Goal: Information Seeking & Learning: Compare options

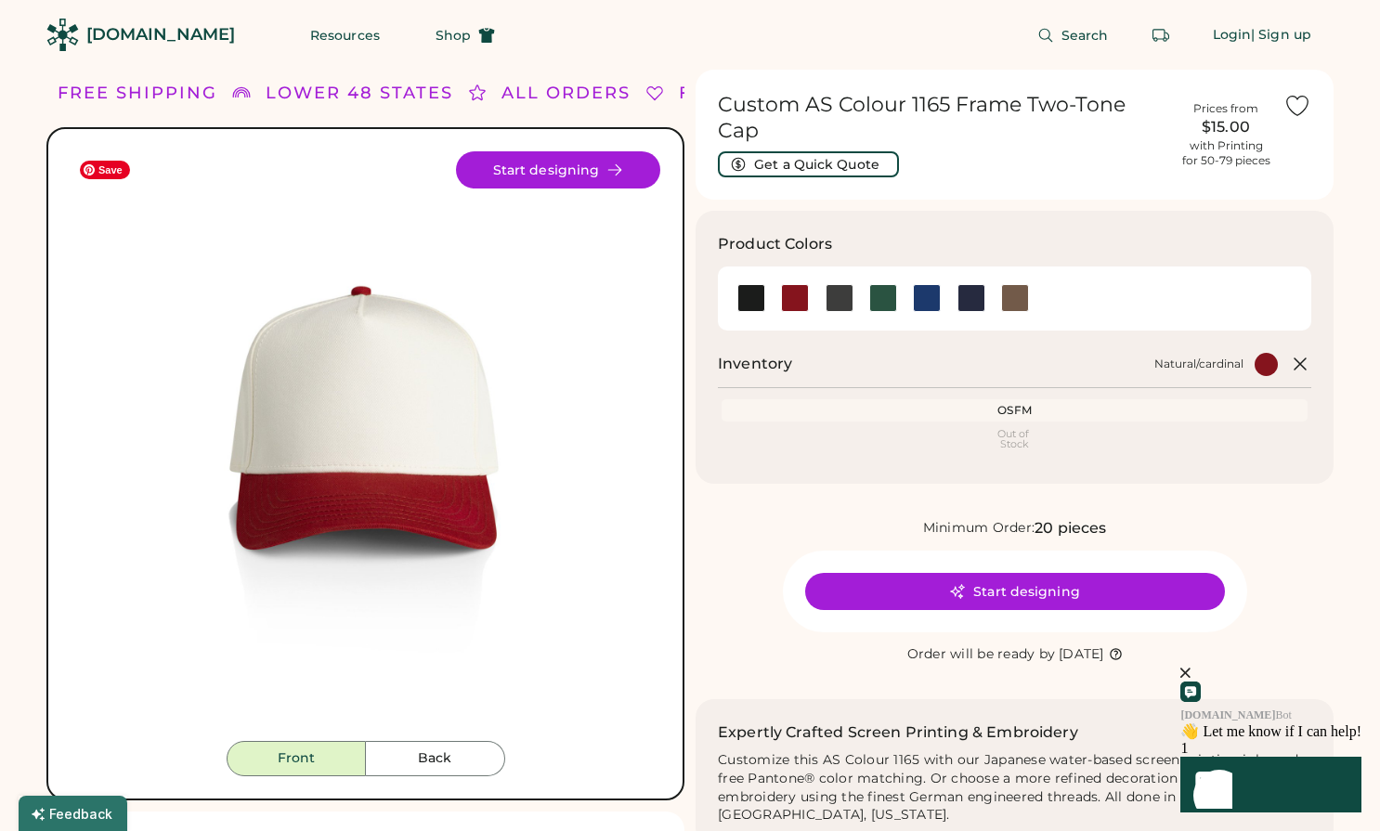
click at [357, 430] on img at bounding box center [366, 446] width 590 height 590
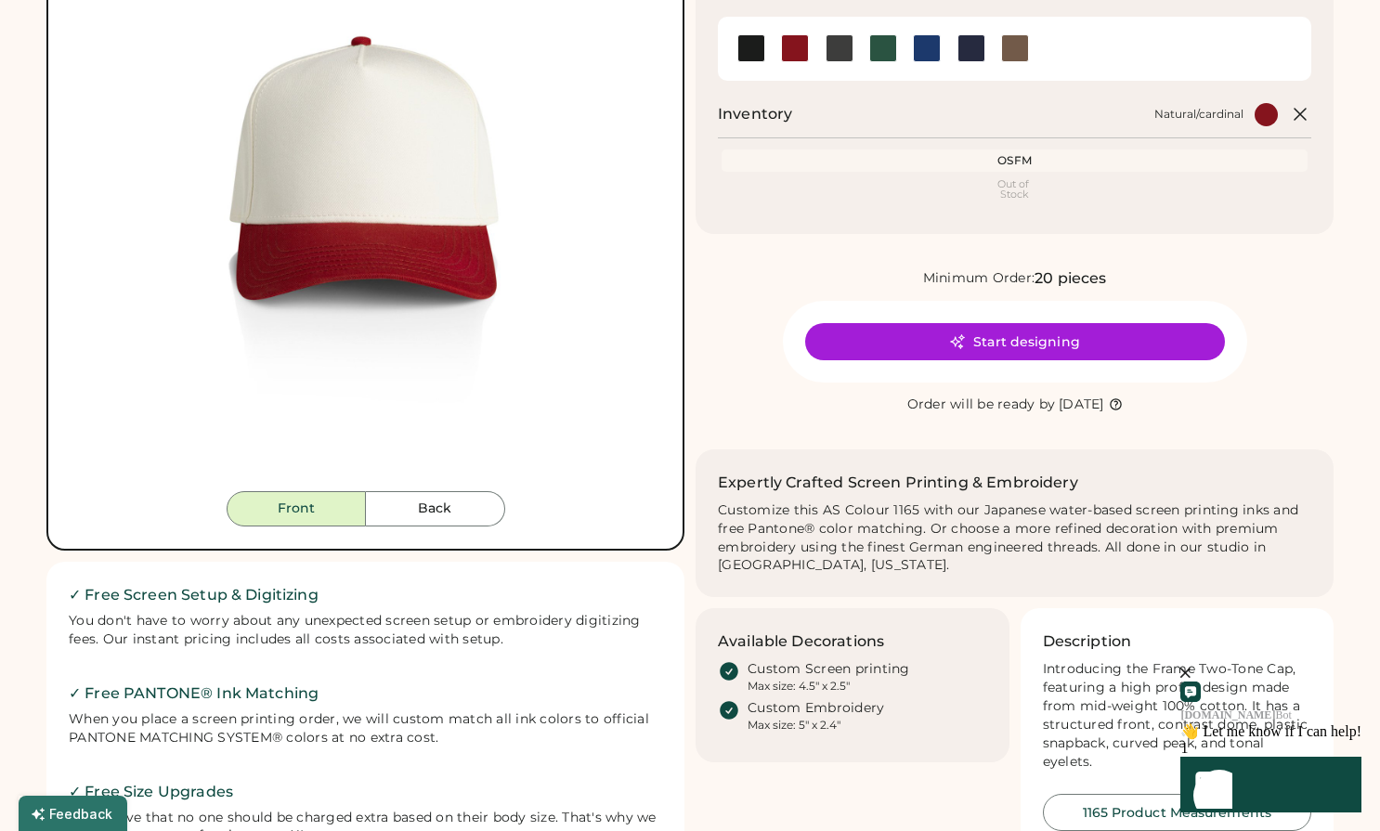
scroll to position [45, 0]
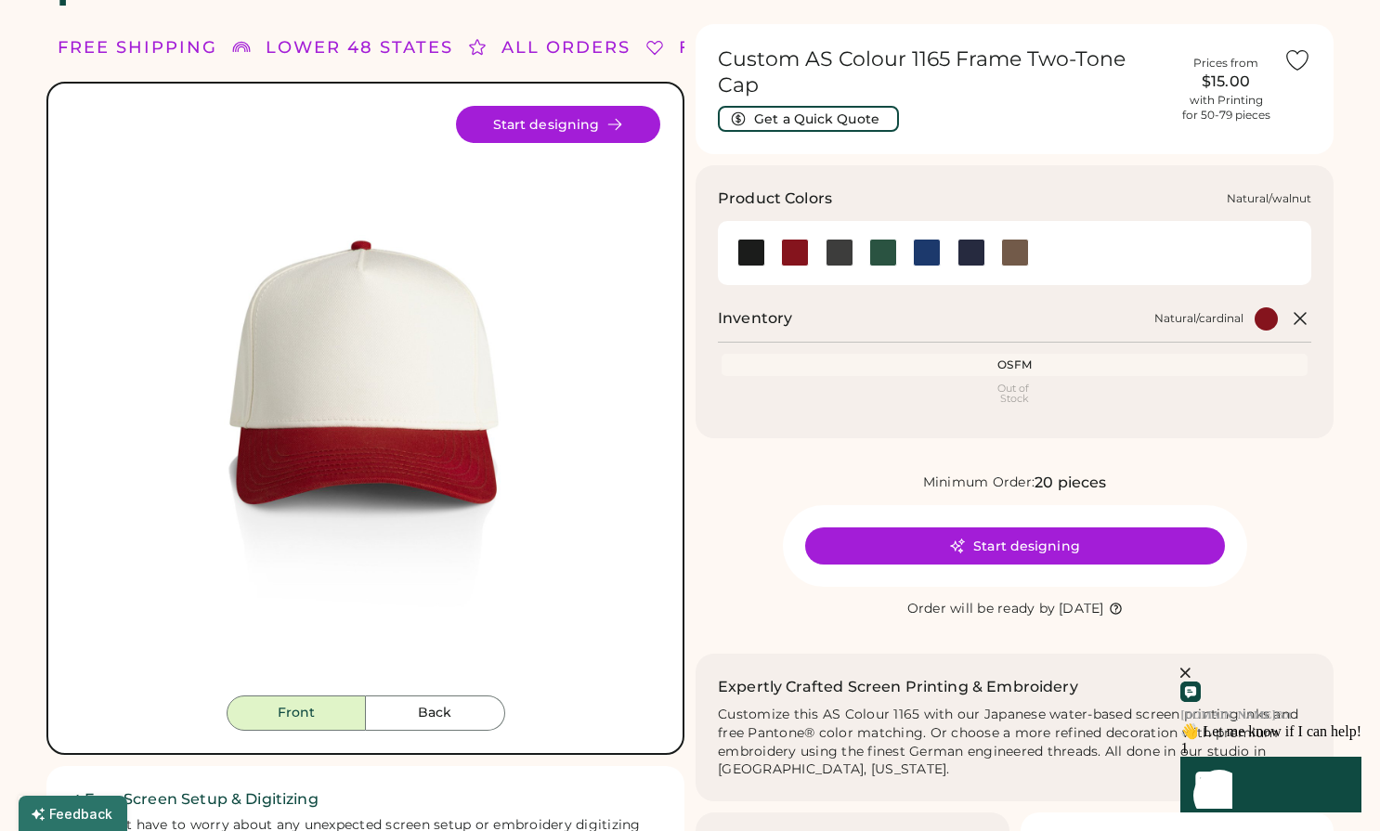
click at [1021, 240] on div at bounding box center [1015, 253] width 28 height 28
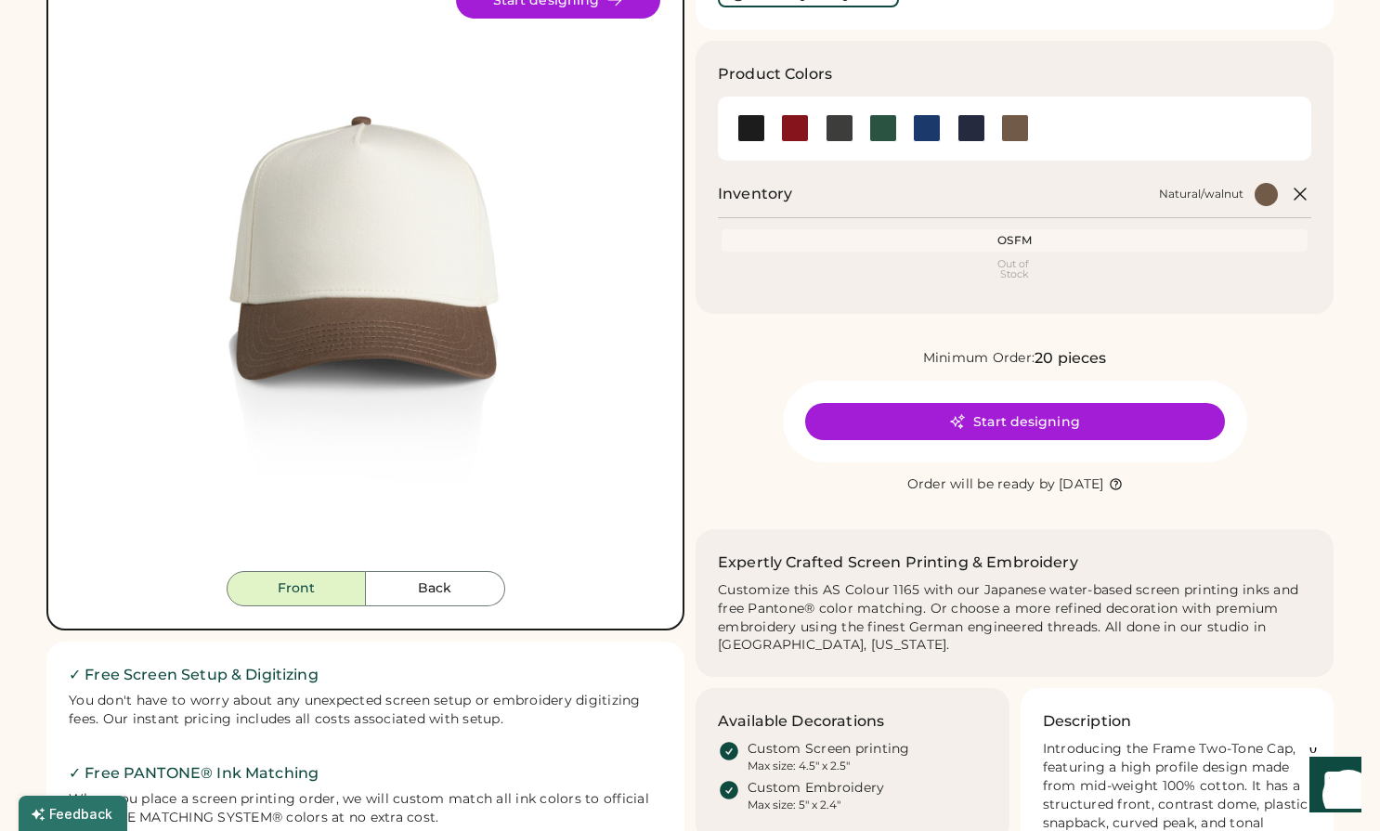
scroll to position [38, 0]
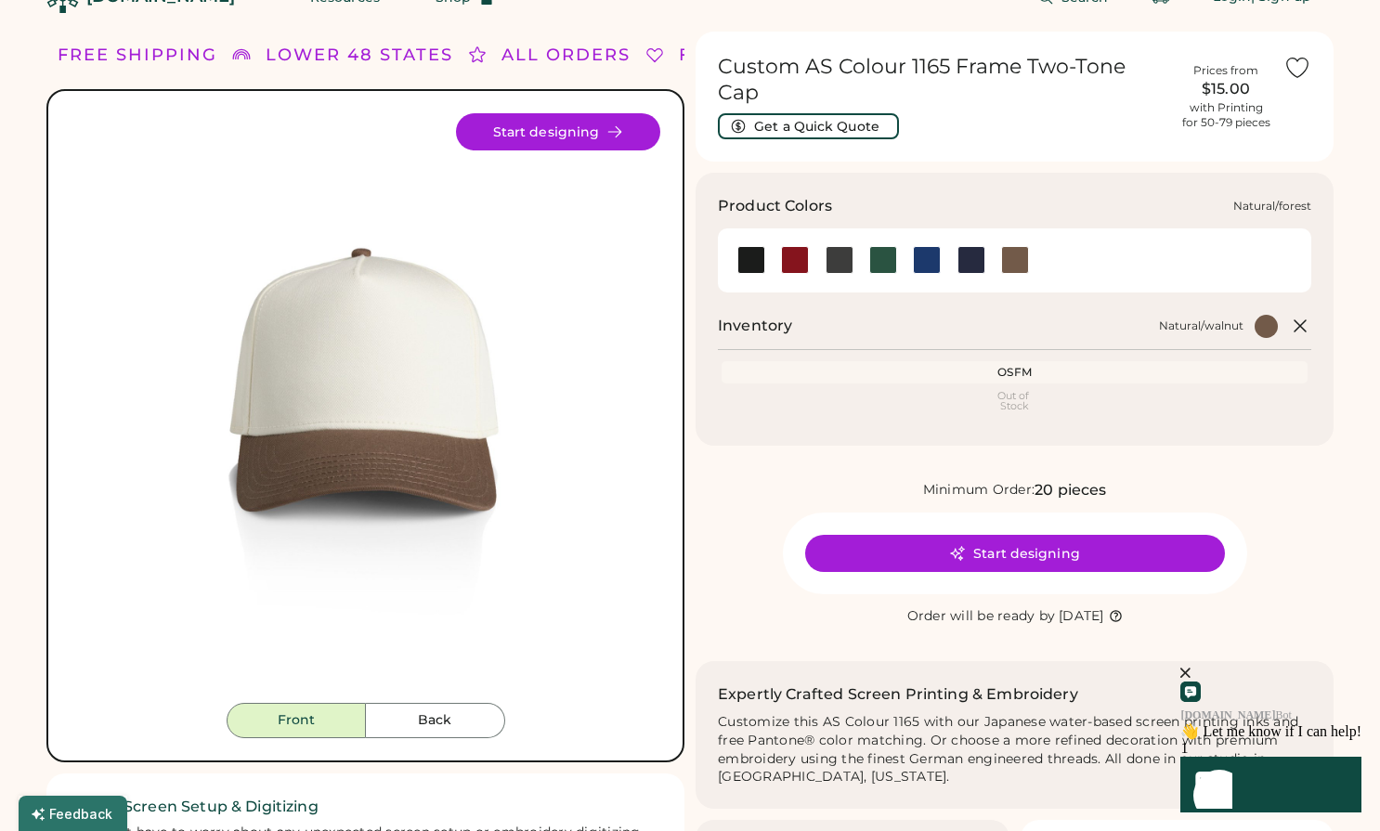
click at [881, 246] on div at bounding box center [883, 260] width 28 height 28
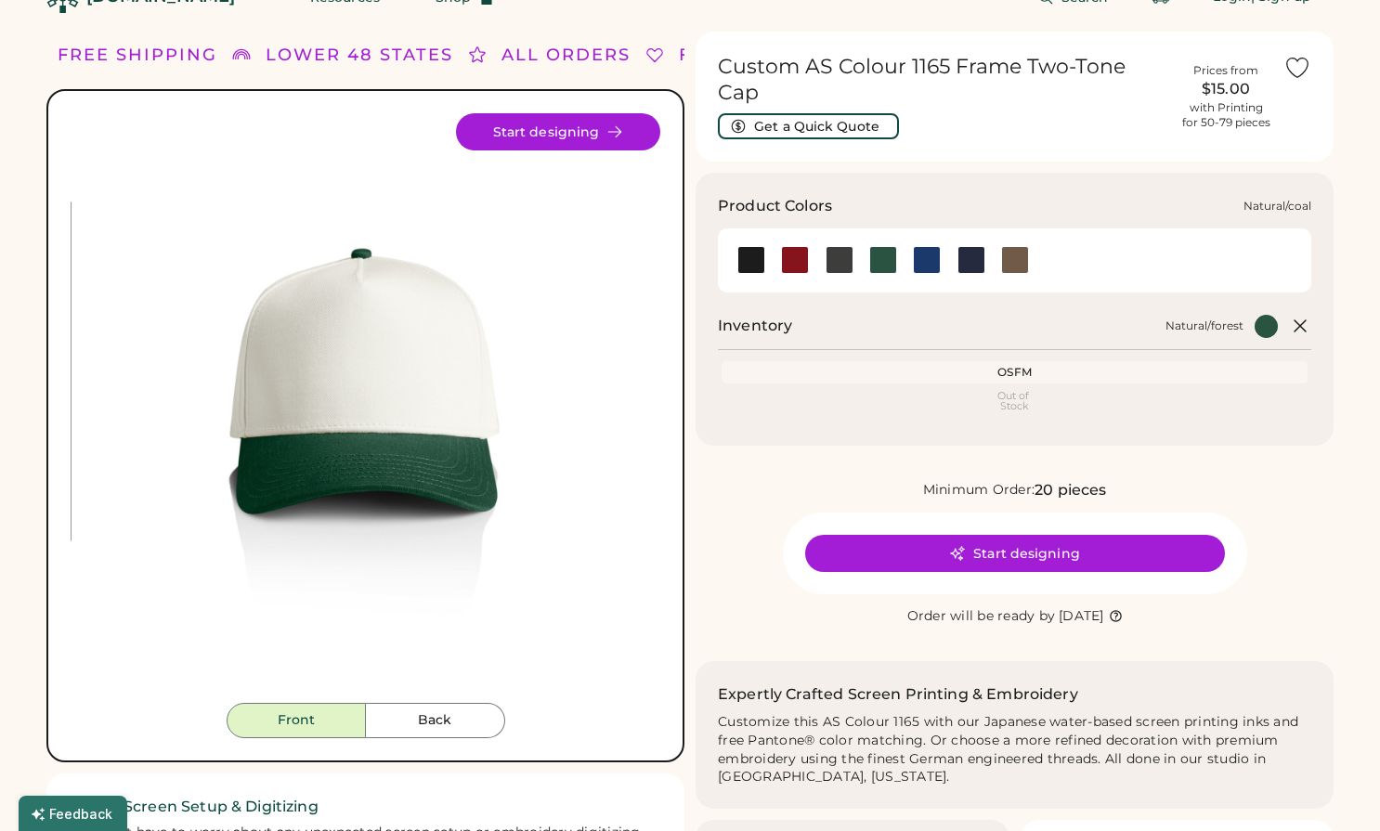
click at [837, 246] on div at bounding box center [839, 260] width 28 height 28
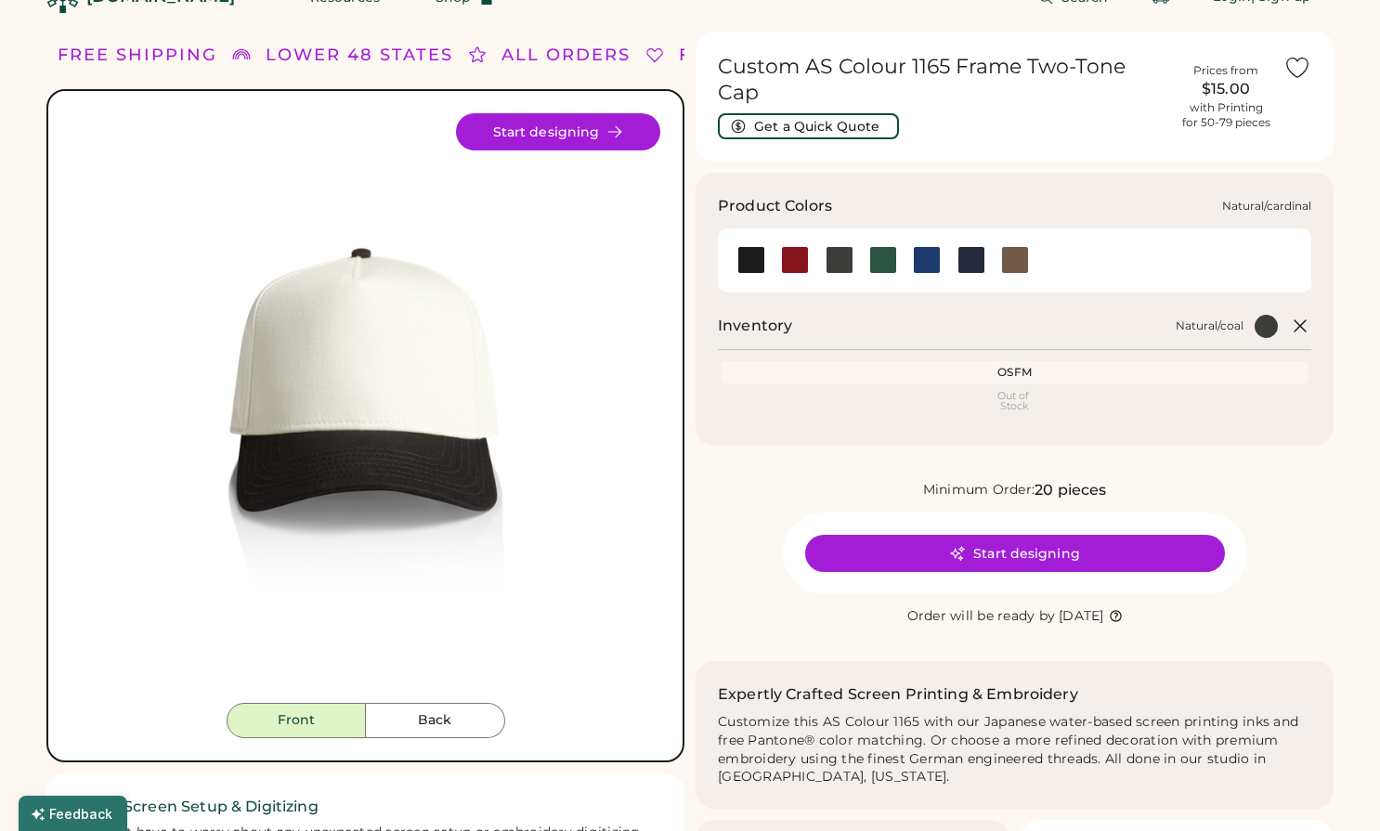
click at [792, 246] on div at bounding box center [795, 260] width 28 height 28
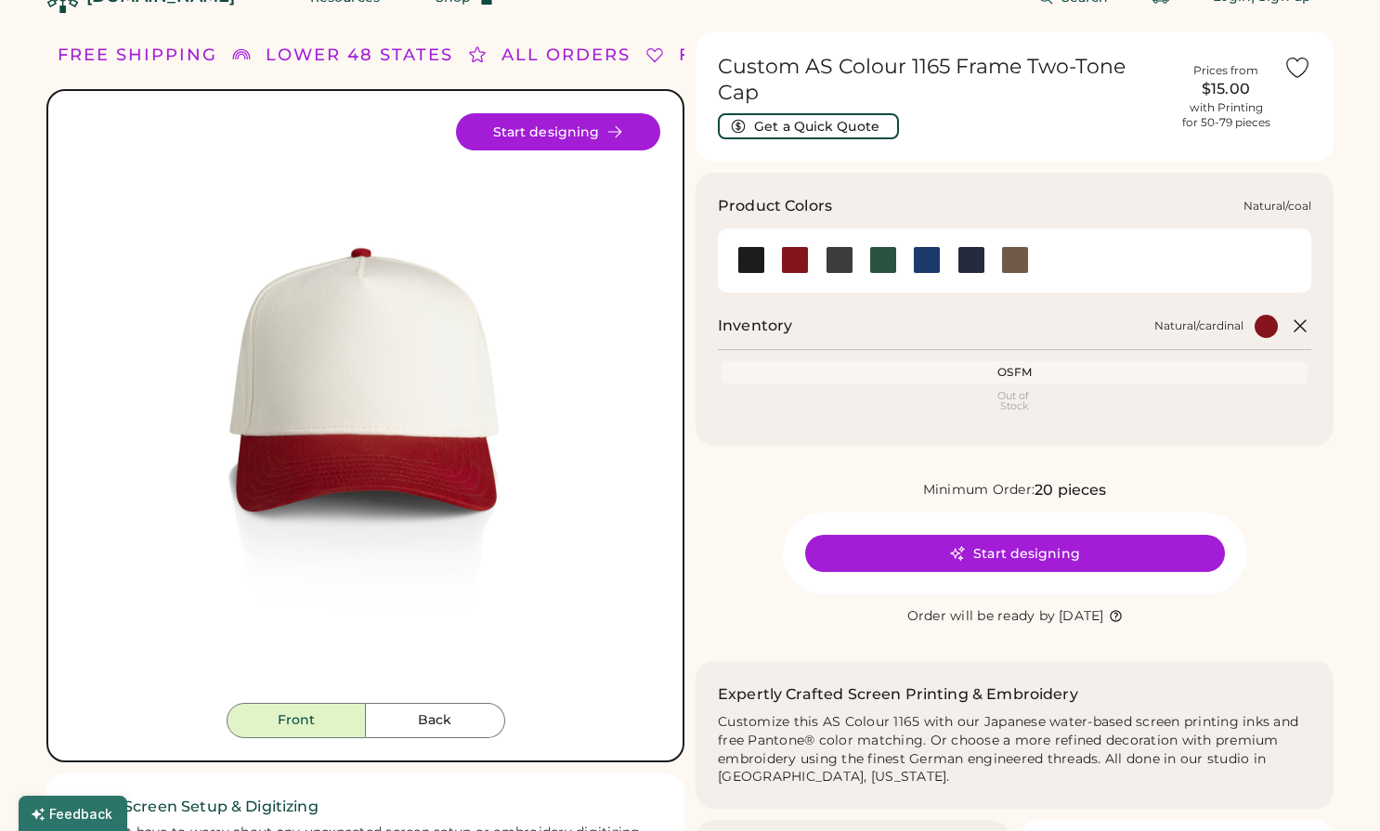
click at [828, 246] on div at bounding box center [839, 260] width 28 height 28
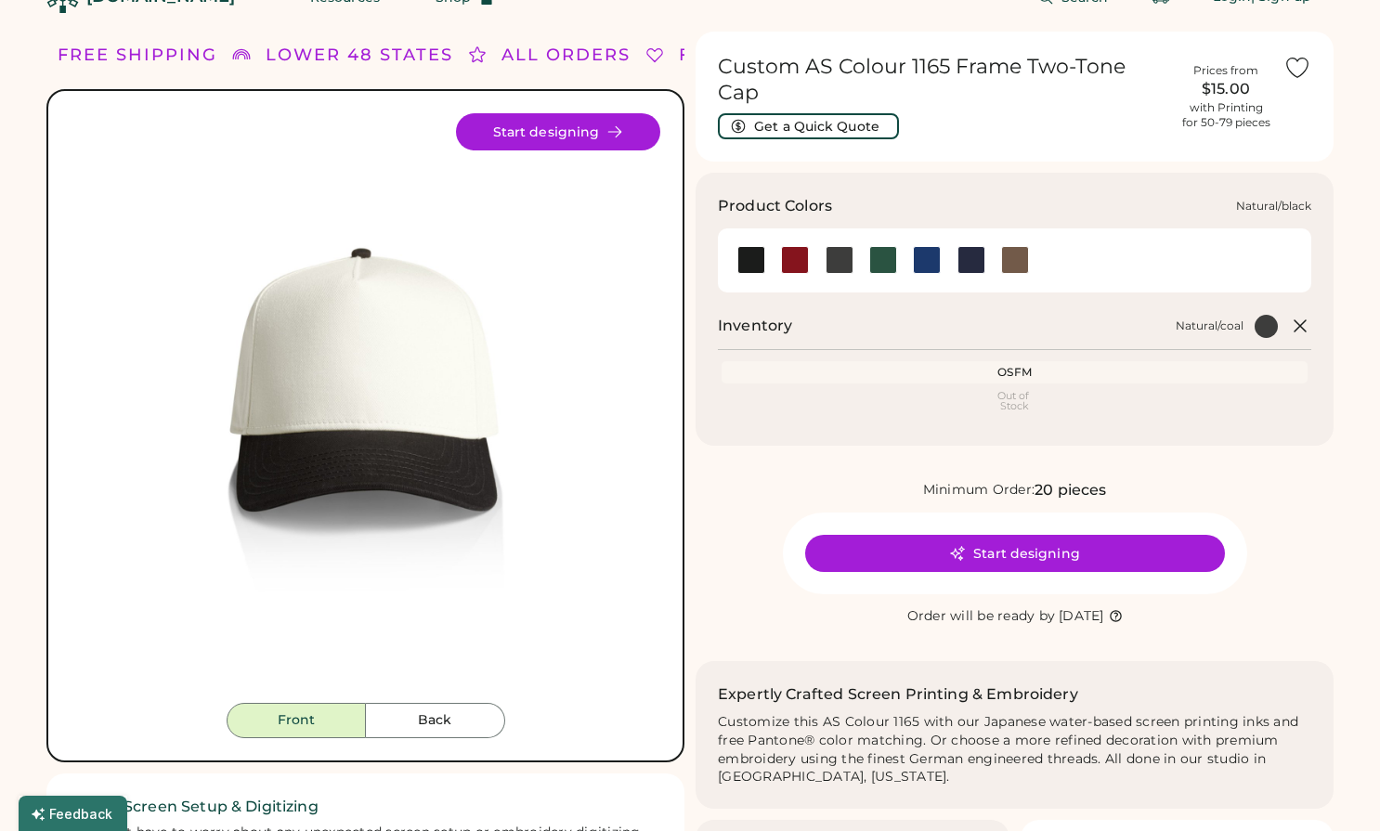
click at [763, 246] on div at bounding box center [751, 260] width 28 height 28
click at [793, 246] on div at bounding box center [795, 260] width 28 height 28
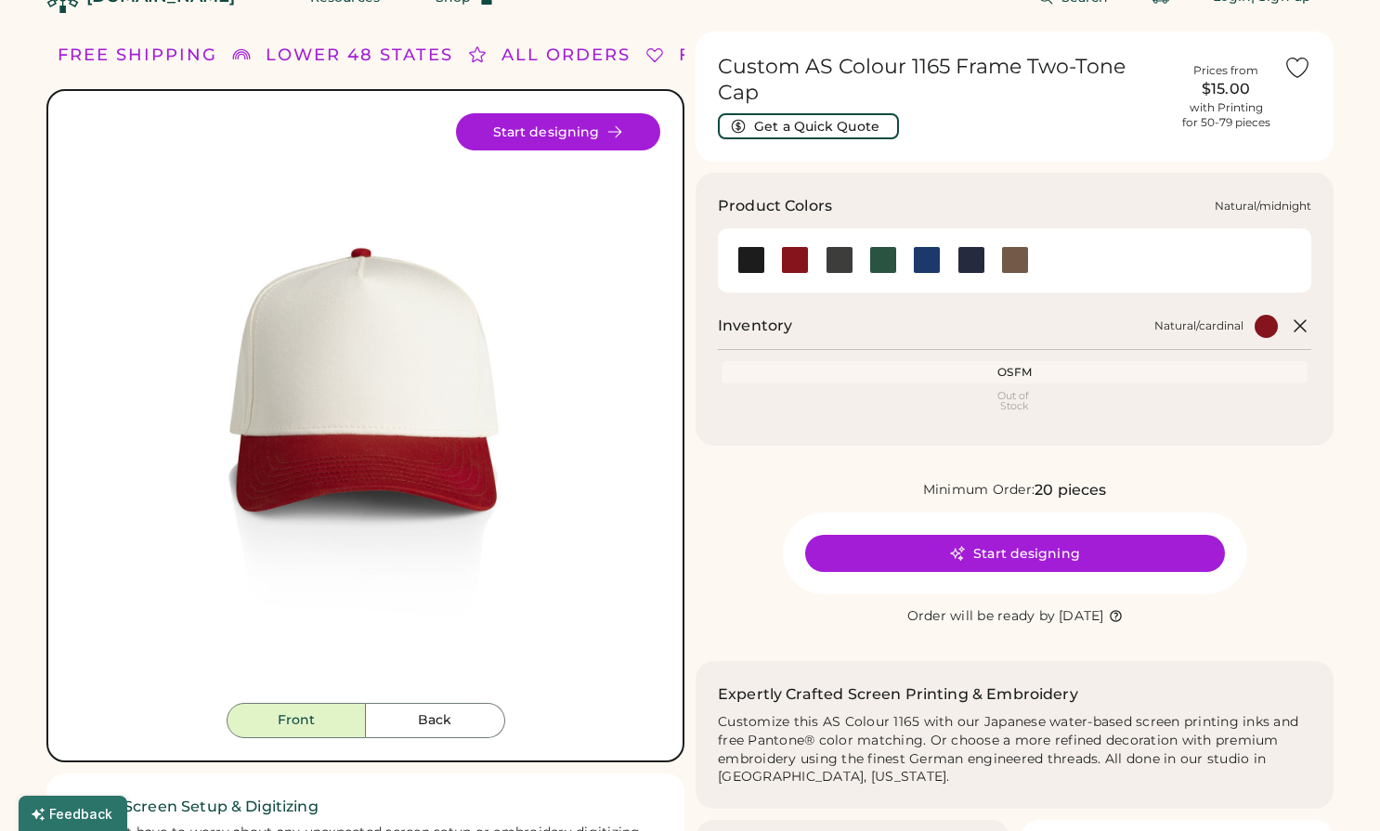
click at [968, 246] on div at bounding box center [971, 260] width 28 height 28
